Goal: Transaction & Acquisition: Purchase product/service

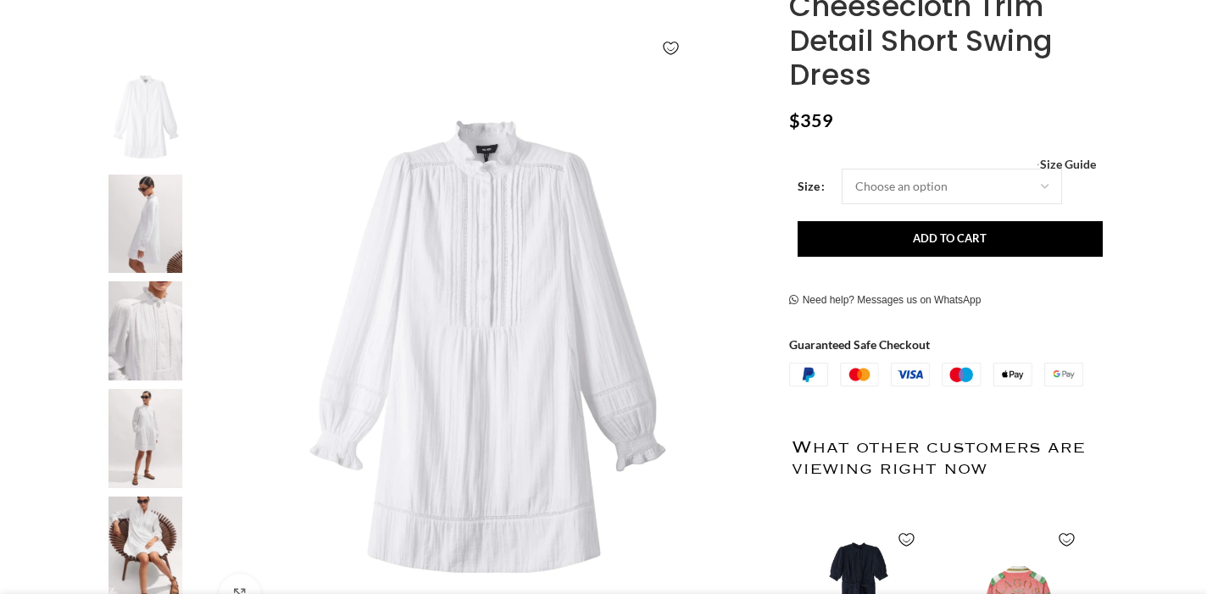
click at [158, 210] on img at bounding box center [145, 224] width 103 height 99
click at [150, 339] on img at bounding box center [145, 330] width 103 height 99
click at [145, 440] on img at bounding box center [145, 438] width 103 height 99
click at [156, 533] on img at bounding box center [145, 546] width 103 height 99
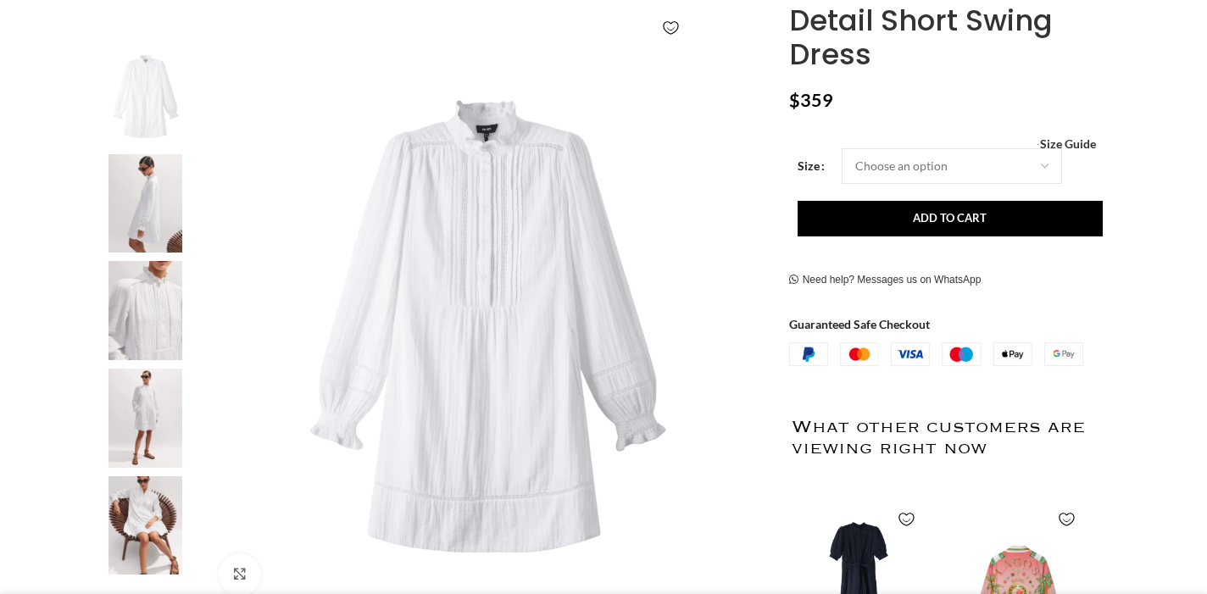
scroll to position [0, 178]
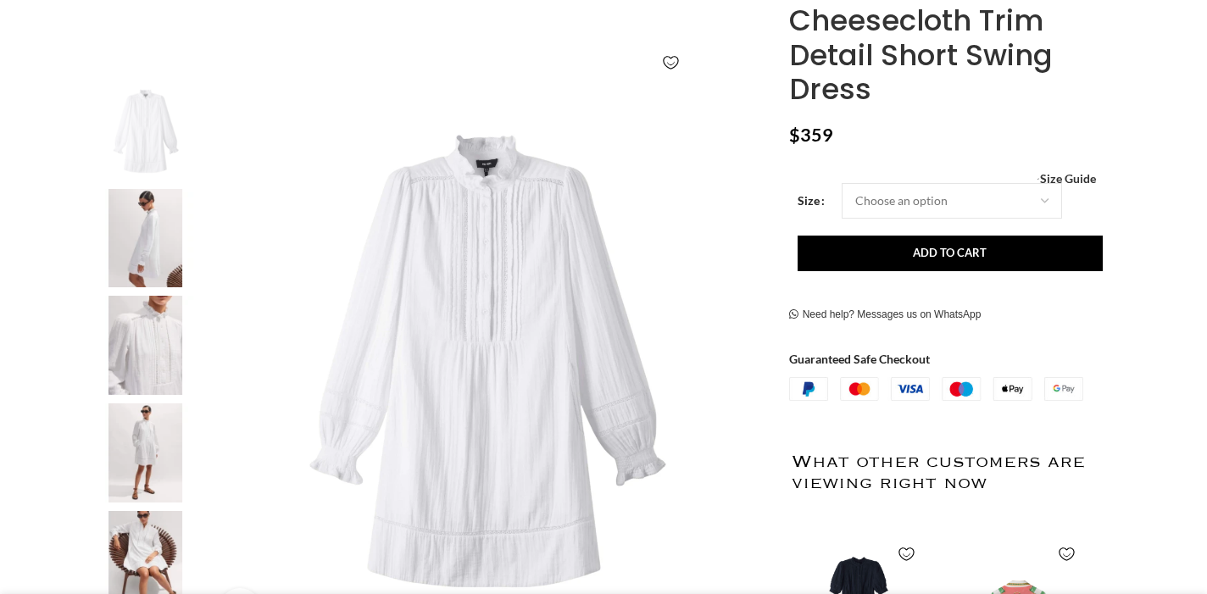
click at [701, 331] on img at bounding box center [487, 362] width 562 height 562
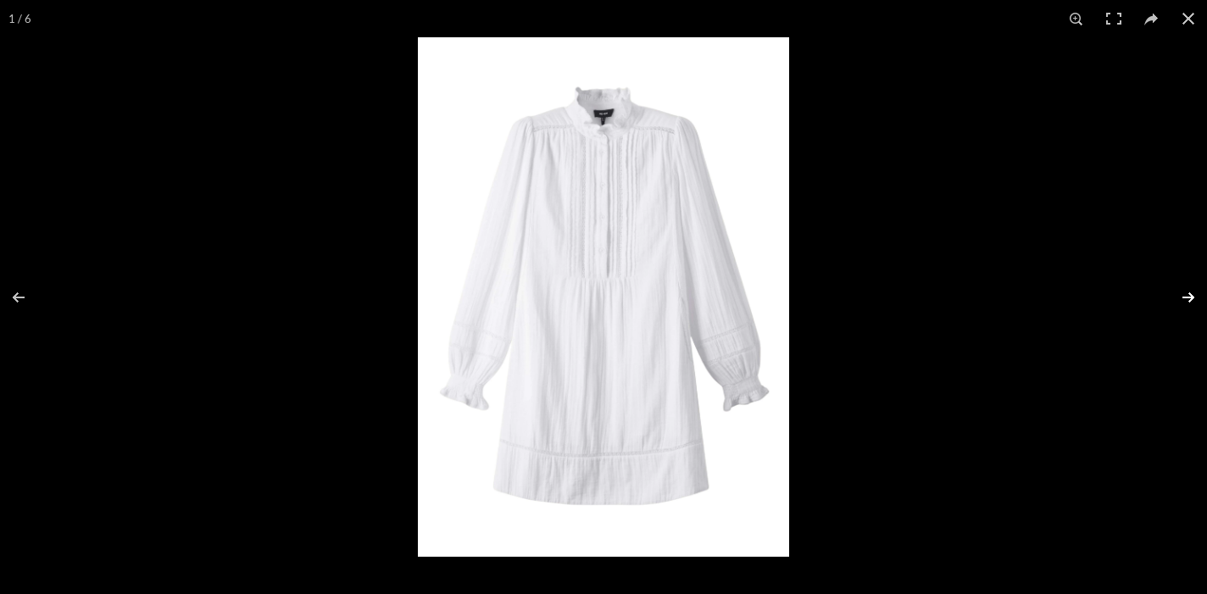
click at [1185, 296] on button at bounding box center [1176, 297] width 59 height 85
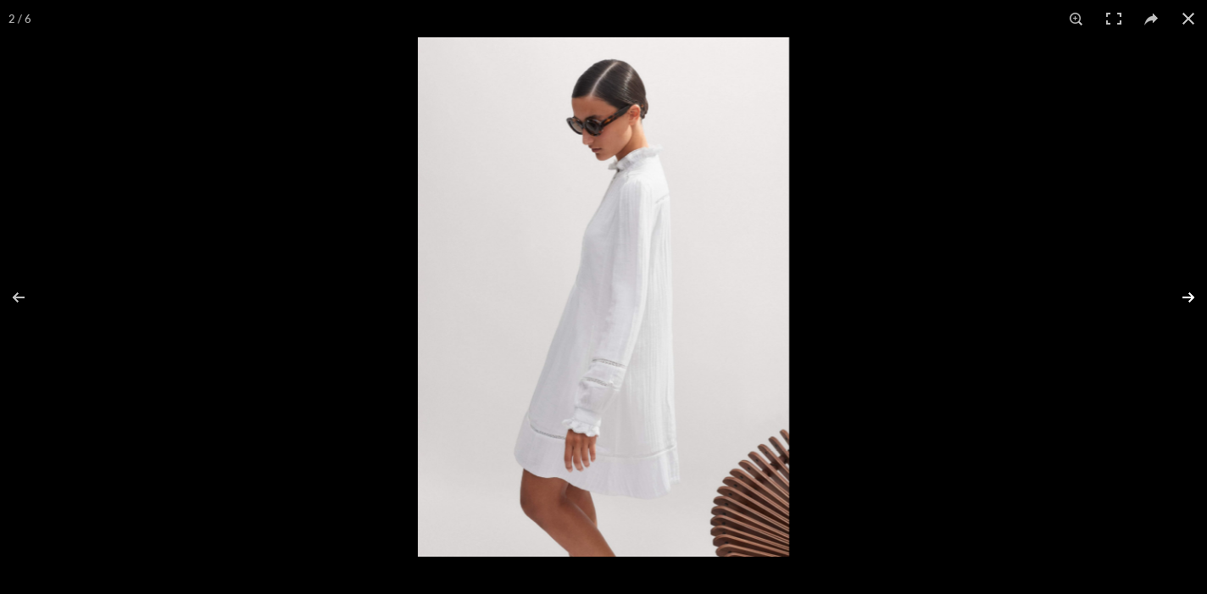
click at [1185, 295] on button at bounding box center [1176, 297] width 59 height 85
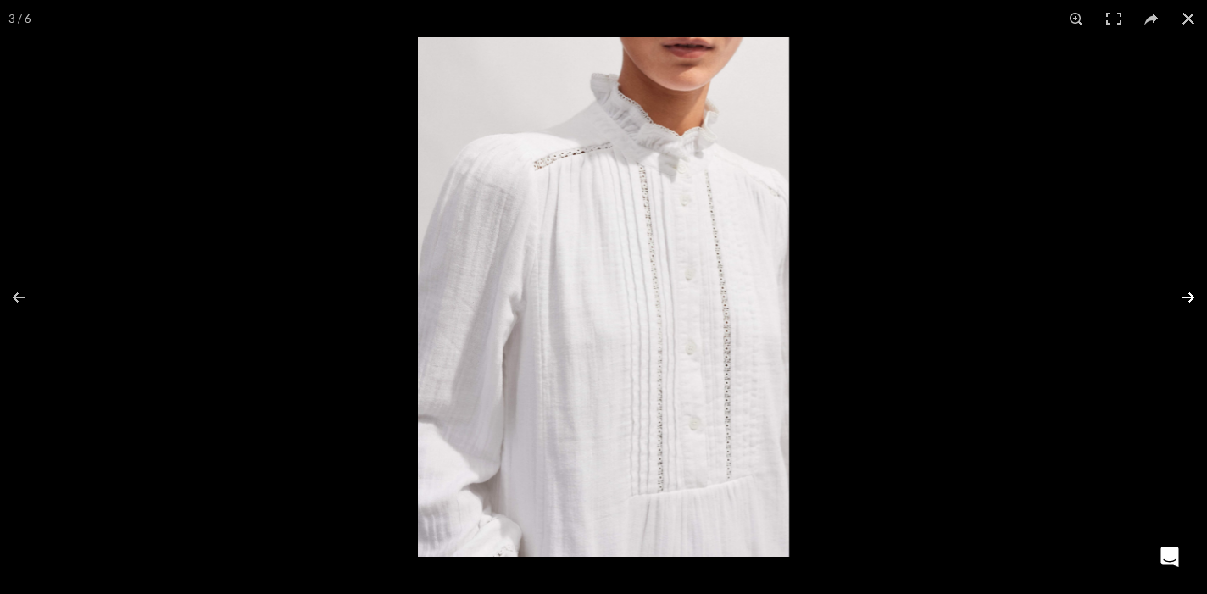
scroll to position [0, 357]
click at [1185, 295] on button at bounding box center [1176, 297] width 59 height 85
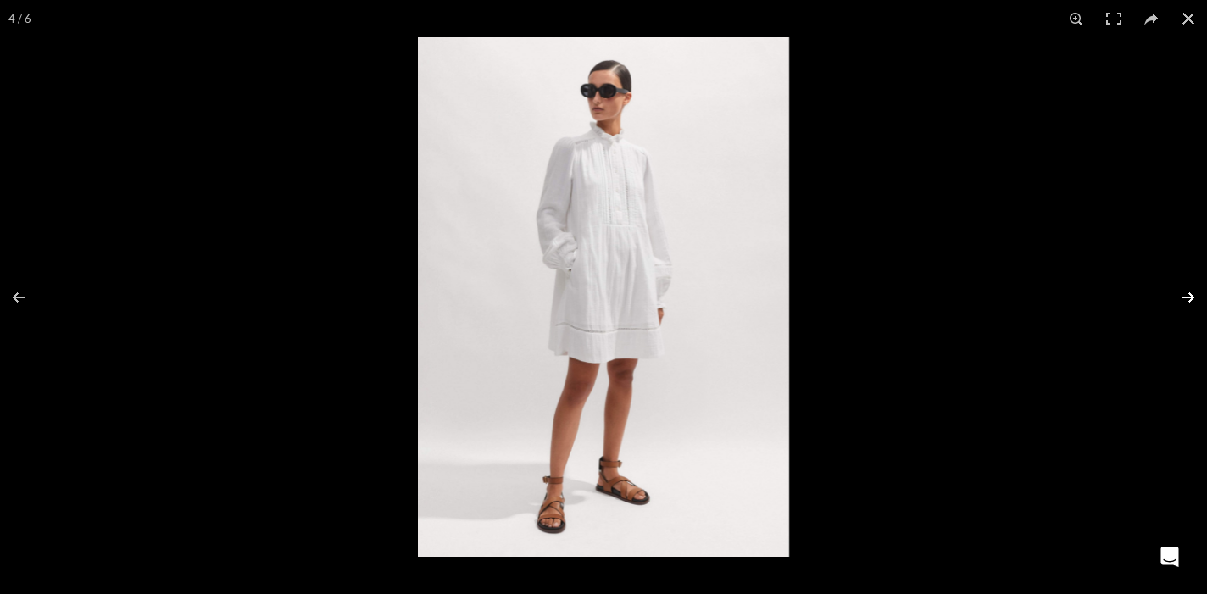
click at [1185, 295] on button at bounding box center [1176, 297] width 59 height 85
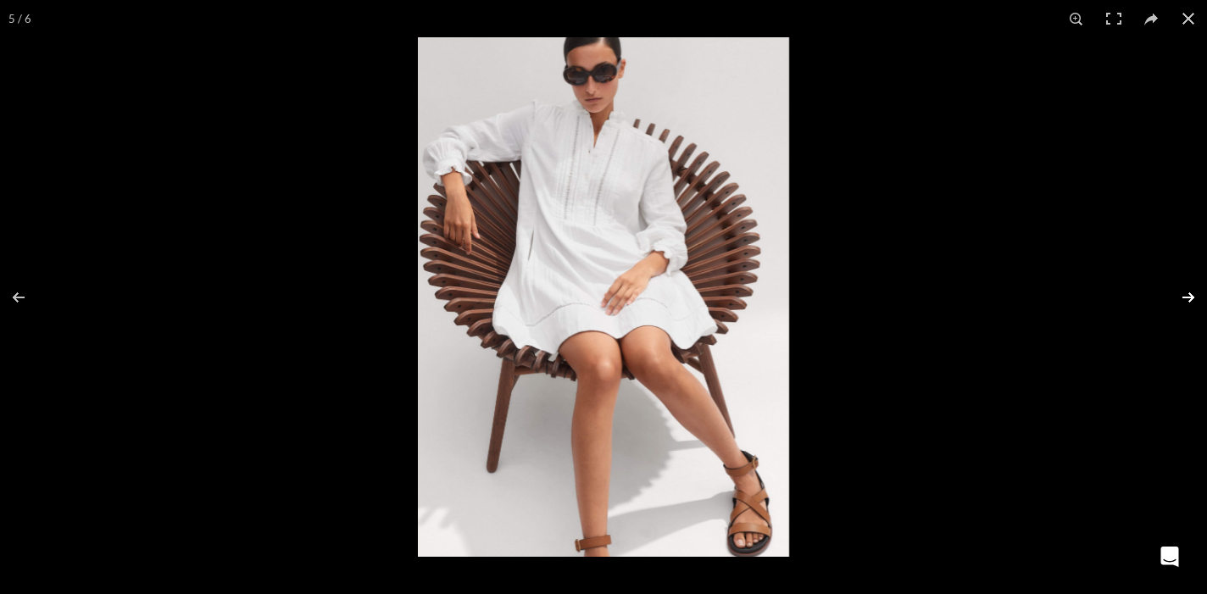
click at [1185, 295] on button at bounding box center [1176, 297] width 59 height 85
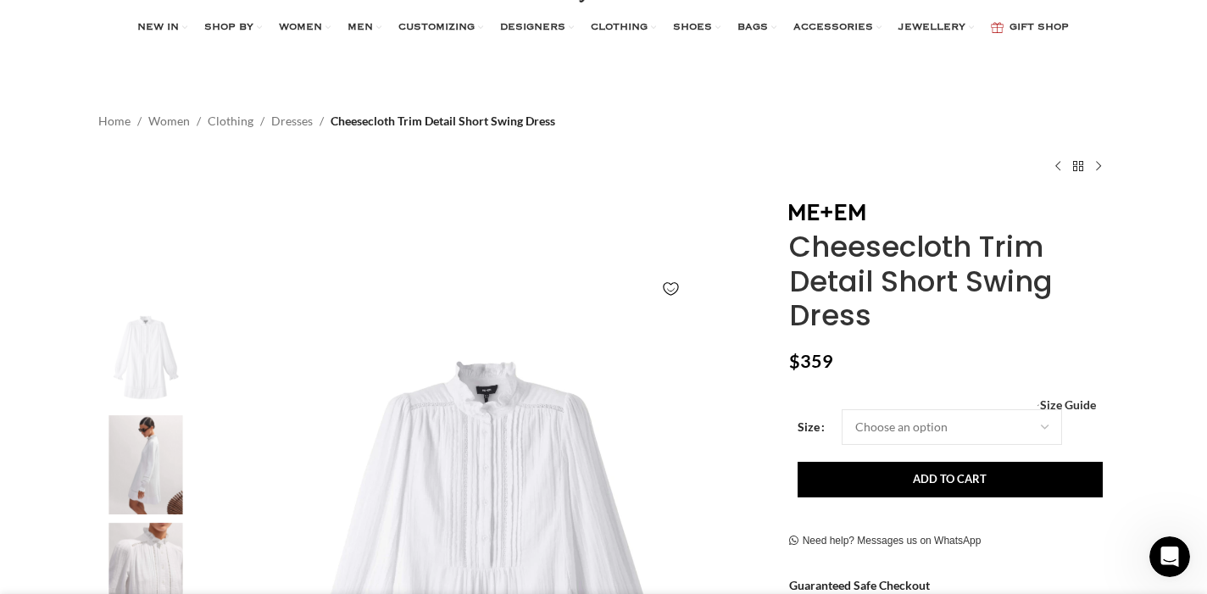
scroll to position [0, 0]
